Goal: Contribute content

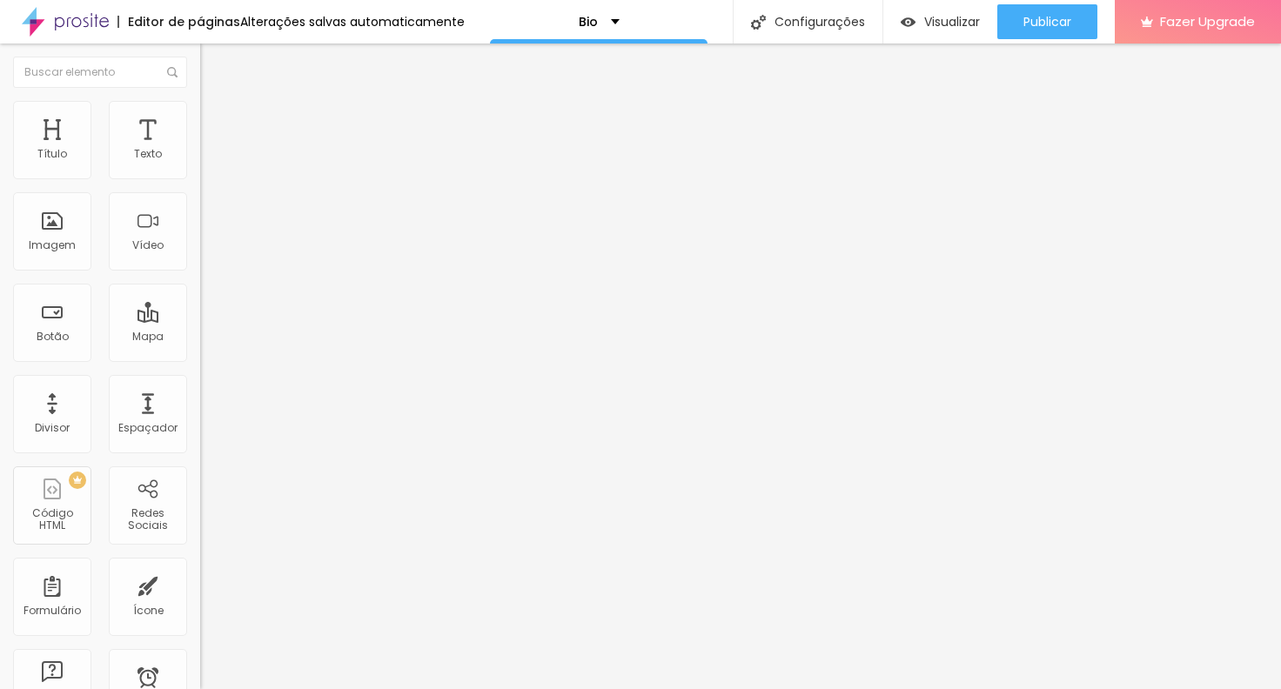
click at [200, 164] on input "Bravus Race Monster" at bounding box center [304, 154] width 209 height 17
paste input "Elite Core Hyrox Training Club - 30/ago"
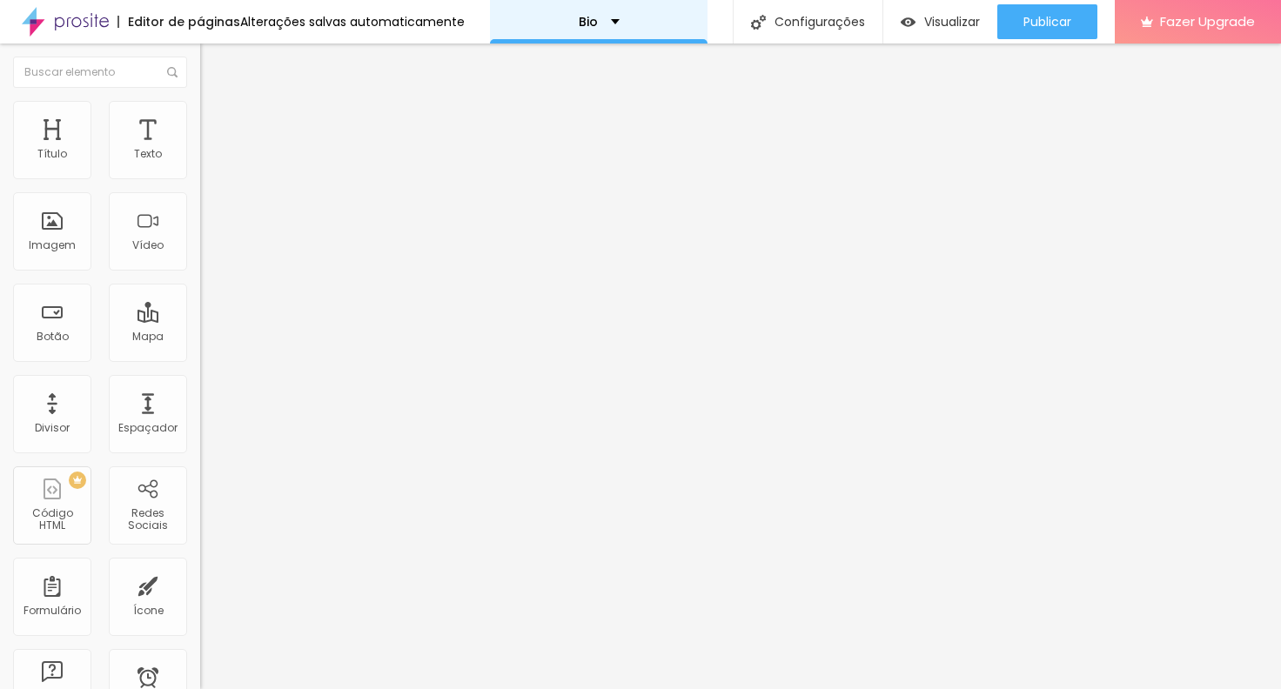
type input "Elite Core Hyrox Training Club - 30/ago"
click at [200, 359] on input "[URL][DOMAIN_NAME]" at bounding box center [304, 349] width 209 height 17
paste input "elite-core-hyrox-training-club-30ago/e/165016"
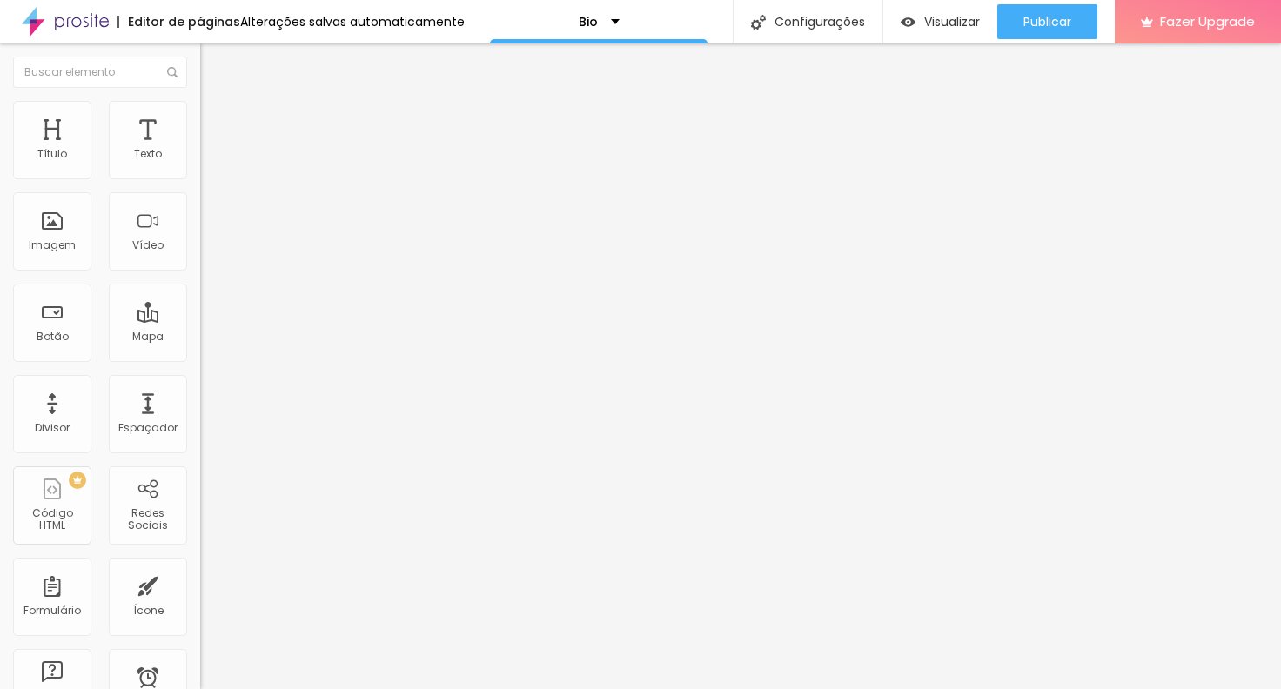
scroll to position [0, 228]
type input "[URL][DOMAIN_NAME]"
click at [200, 164] on input "Bravus Race Monster" at bounding box center [304, 154] width 209 height 17
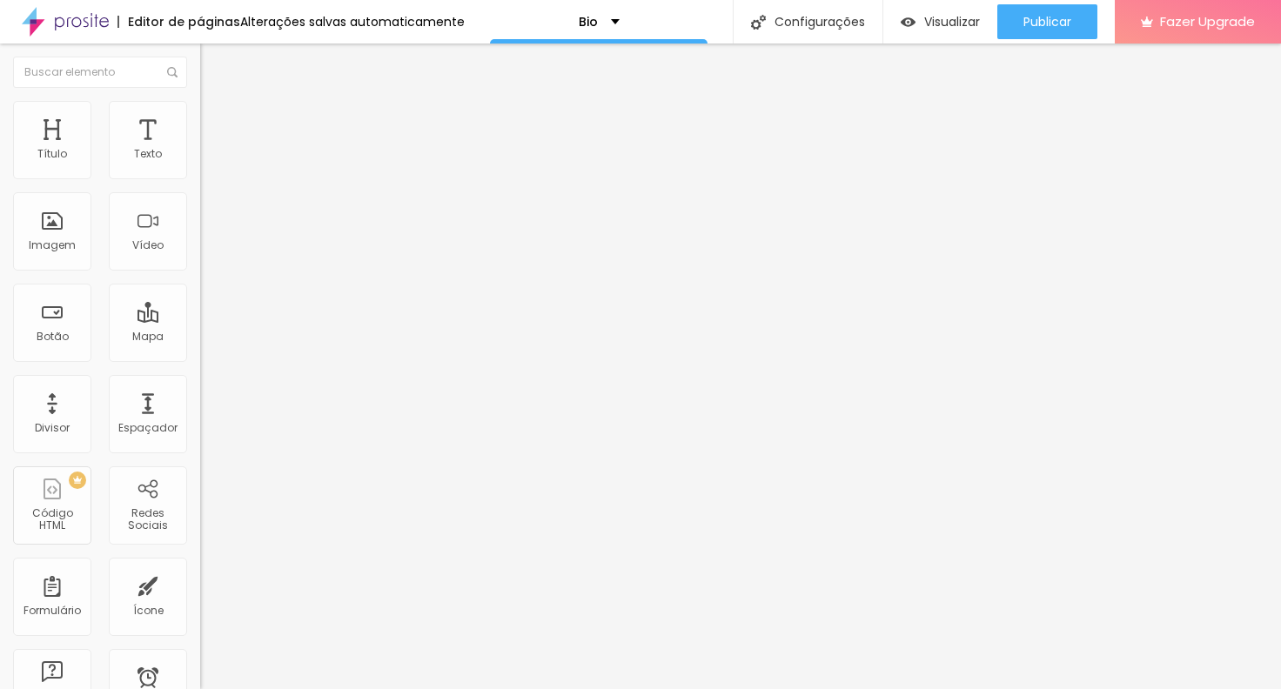
paste input "NXT House - Simulado Hyrox 31/08"
type input "NXT House - Simulado Hyrox 31/08"
click at [200, 359] on input "[URL][DOMAIN_NAME]" at bounding box center [304, 349] width 209 height 17
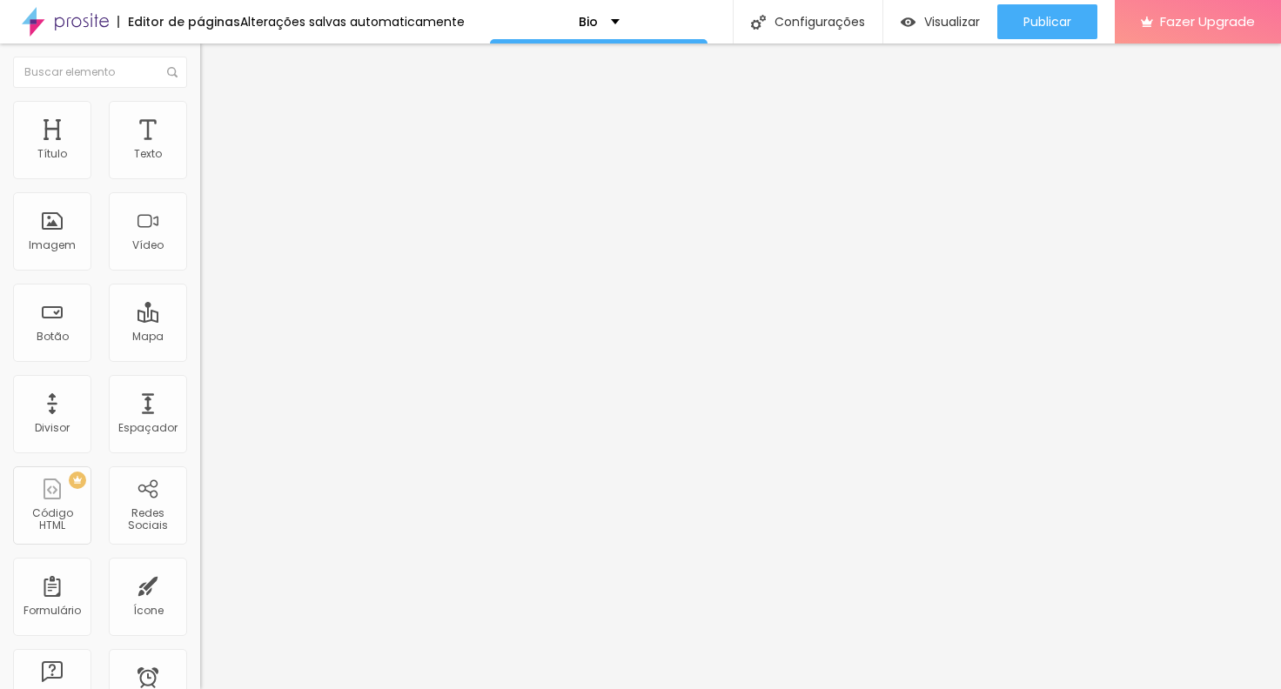
click at [200, 359] on input "[URL][DOMAIN_NAME]" at bounding box center [304, 349] width 209 height 17
paste input "nxt-house-simulado-hyrox-3108/e/166363"
type input "[URL][DOMAIN_NAME]"
click at [200, 458] on div "Editar Botão Conteúdo Estilo Avançado Texto NXT House - Simulado Hyrox 31/08 [G…" at bounding box center [300, 367] width 200 height 646
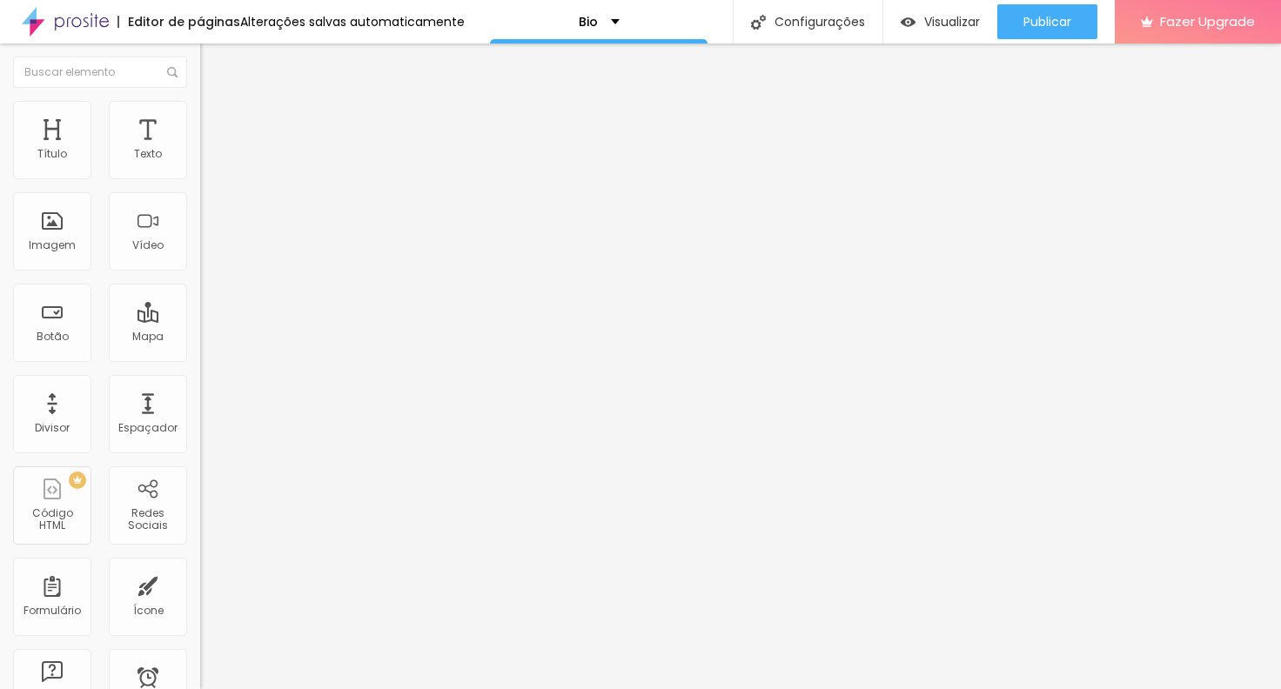
click at [200, 164] on input "NXT House - Simulado Hyrox 31/08" at bounding box center [304, 154] width 209 height 17
click at [200, 359] on input "[URL][DOMAIN_NAME]" at bounding box center [304, 349] width 209 height 17
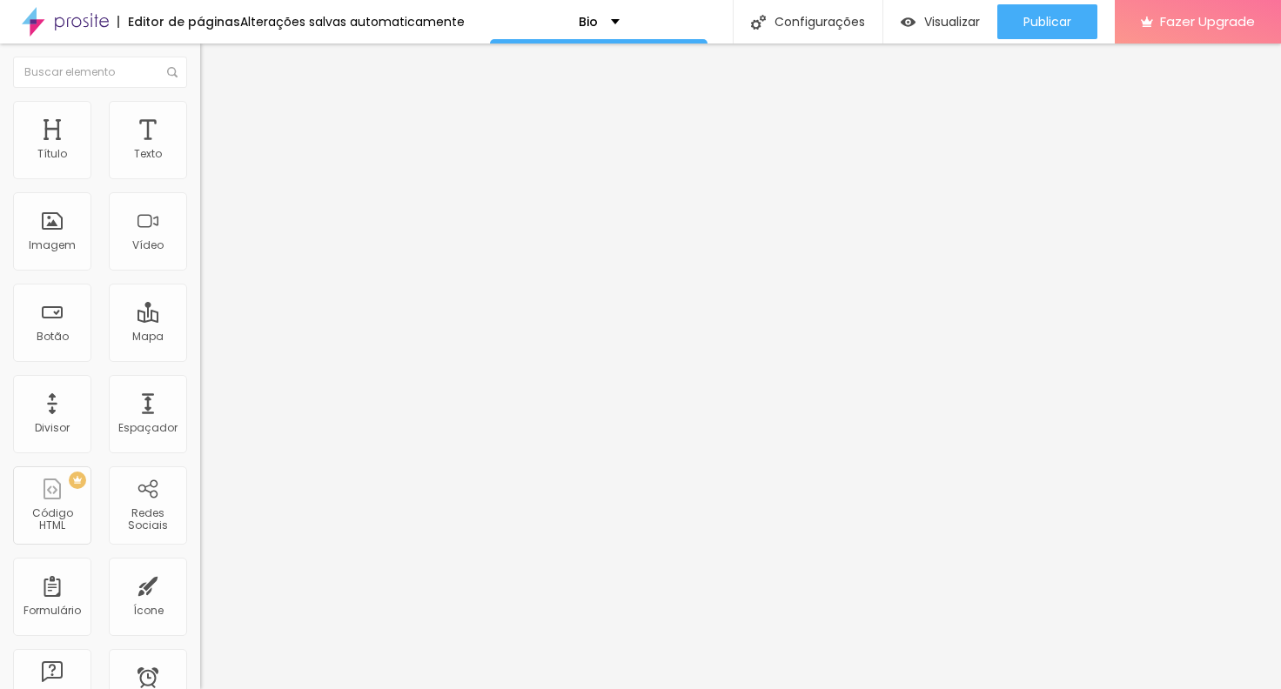
click at [200, 359] on input "[URL][DOMAIN_NAME]" at bounding box center [304, 349] width 209 height 17
click at [200, 164] on input "Elite Core Hyrox Training Club - 30/ago" at bounding box center [304, 154] width 209 height 17
click at [200, 359] on input "[URL][DOMAIN_NAME]" at bounding box center [304, 349] width 209 height 17
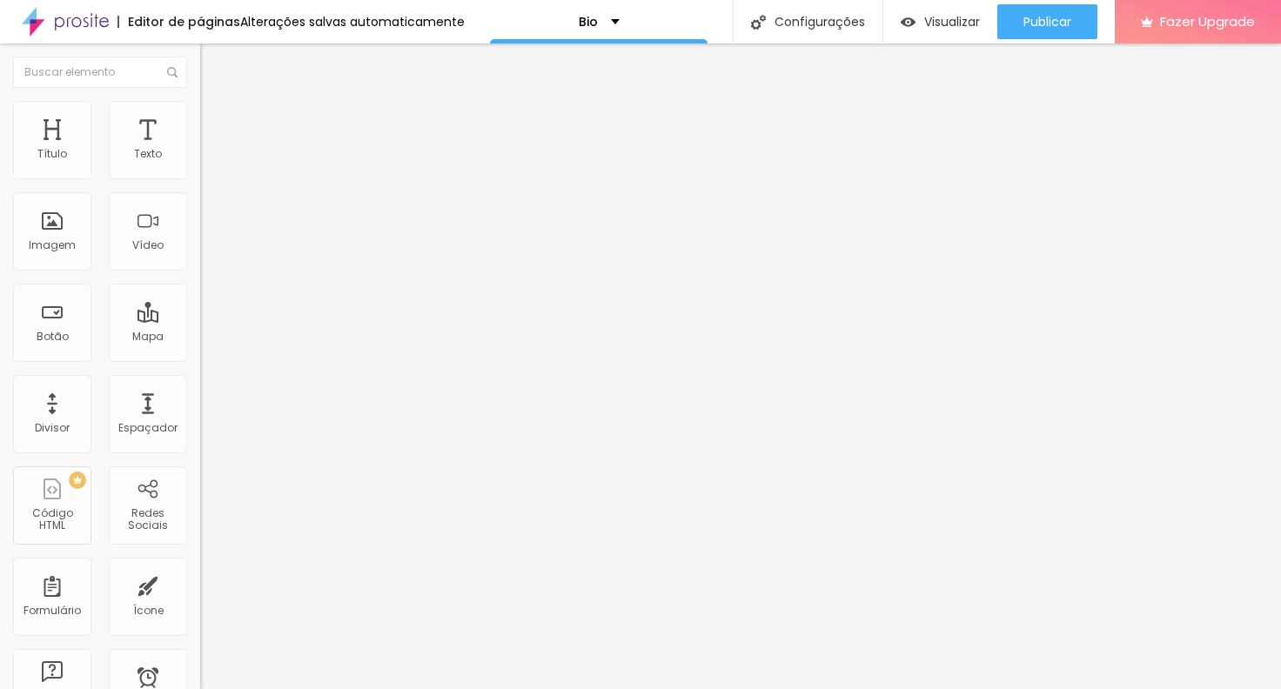
click at [200, 359] on input "[URL][DOMAIN_NAME]" at bounding box center [304, 349] width 209 height 17
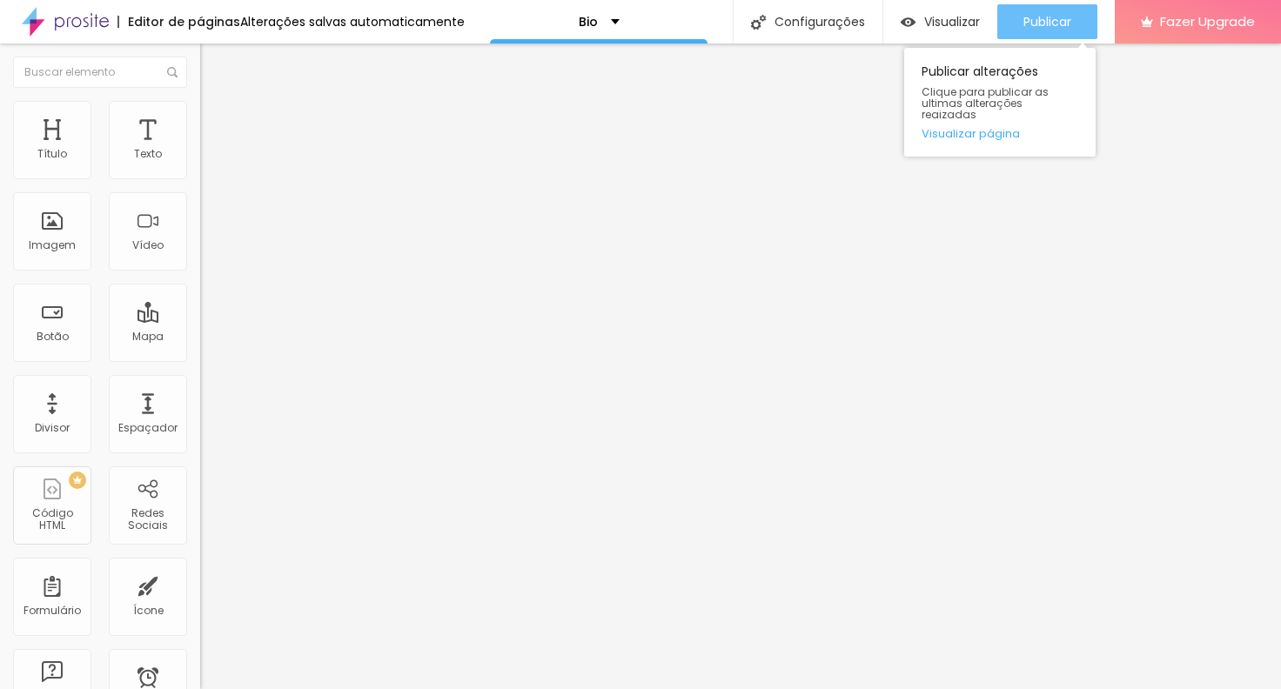
click at [1050, 17] on span "Publicar" at bounding box center [1048, 22] width 48 height 14
